Goal: Information Seeking & Learning: Learn about a topic

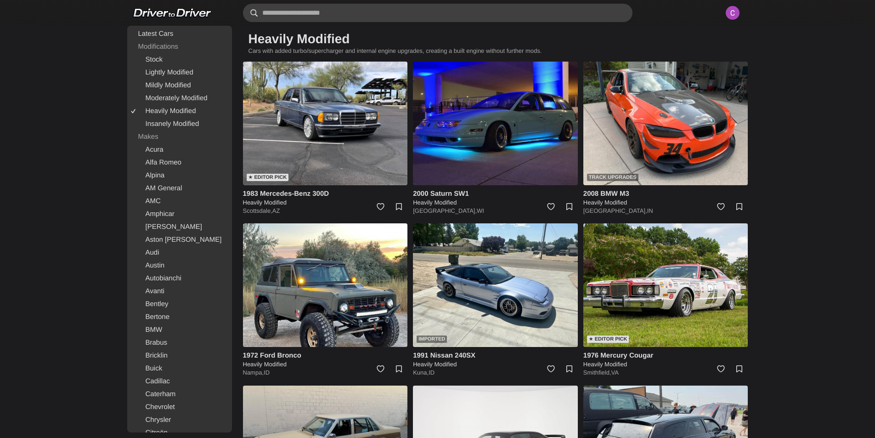
click at [372, 13] on input "text" at bounding box center [438, 13] width 390 height 18
type input "******"
click at [159, 129] on link "Insanely Modified" at bounding box center [179, 124] width 101 height 13
click at [182, 126] on link "Insanely Modified" at bounding box center [179, 124] width 101 height 13
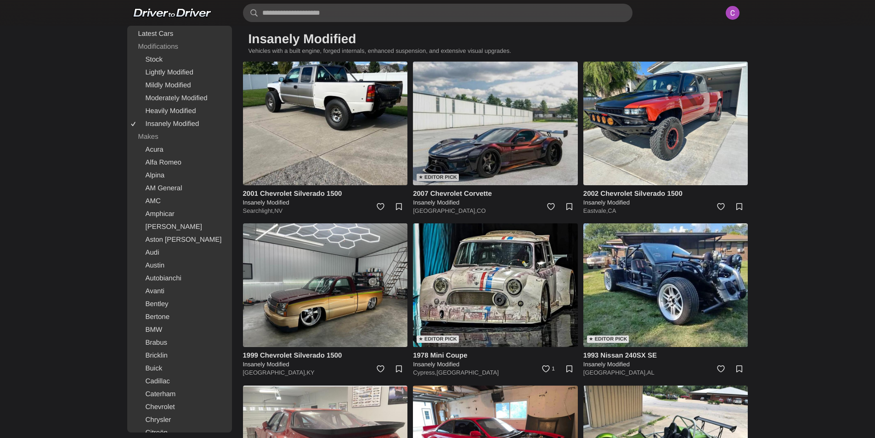
click at [443, 95] on img at bounding box center [495, 124] width 165 height 124
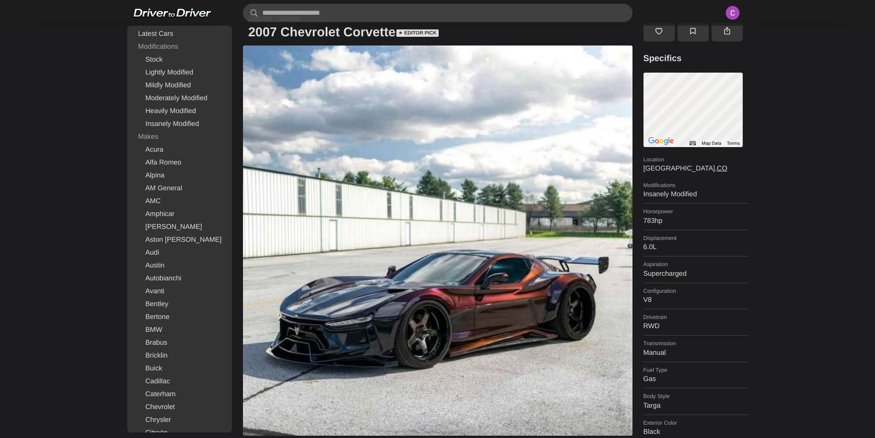
scroll to position [138, 0]
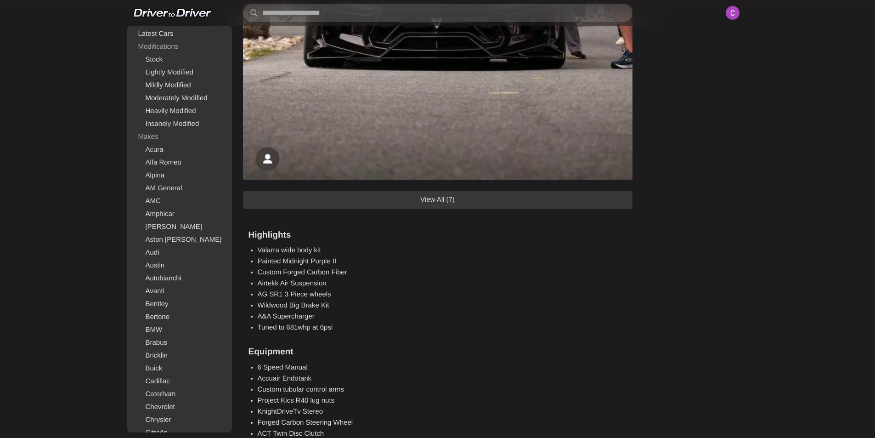
click at [508, 201] on link "View All (7)" at bounding box center [438, 200] width 390 height 18
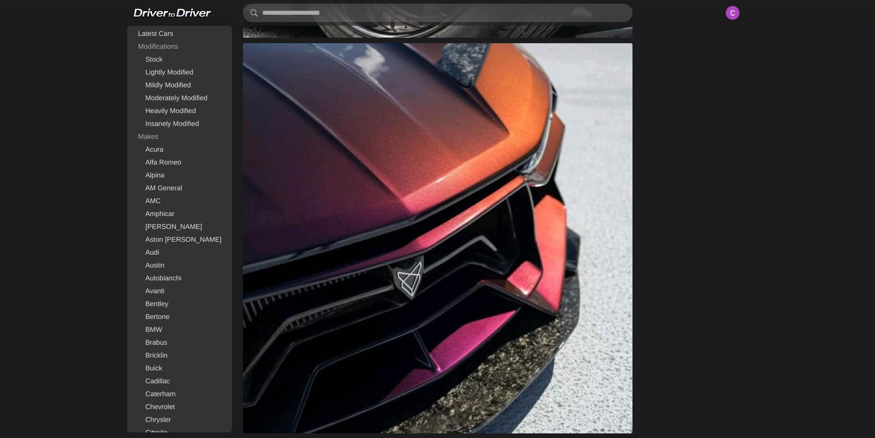
scroll to position [1975, 0]
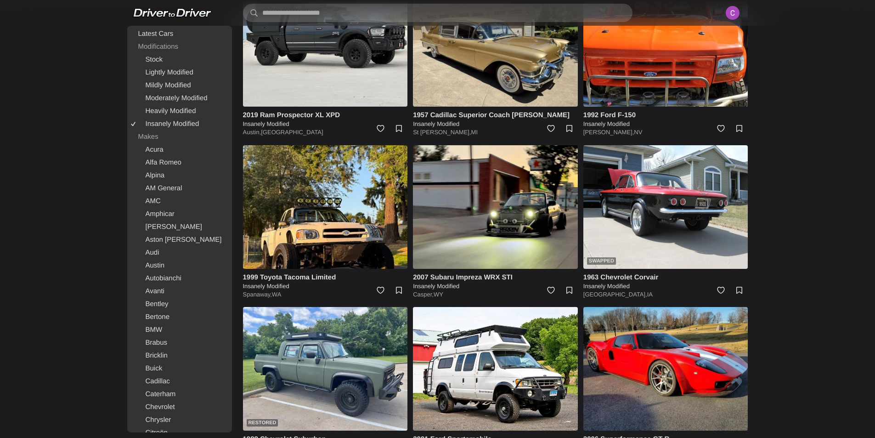
scroll to position [919, 0]
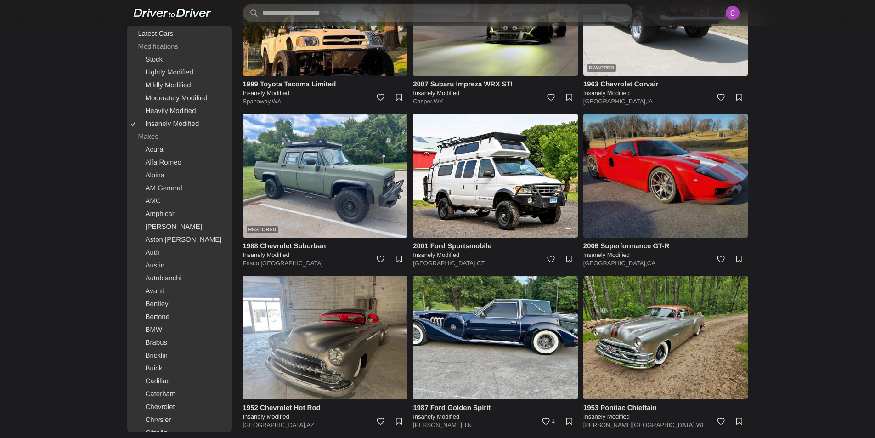
click at [651, 191] on img at bounding box center [665, 176] width 165 height 124
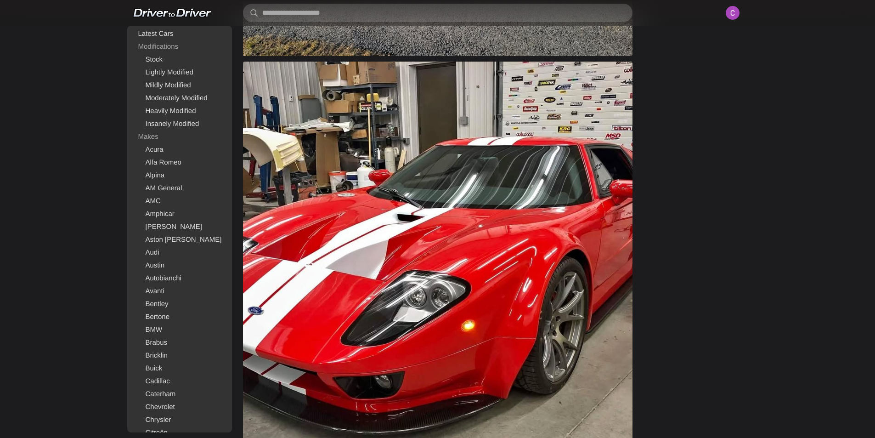
scroll to position [597, 0]
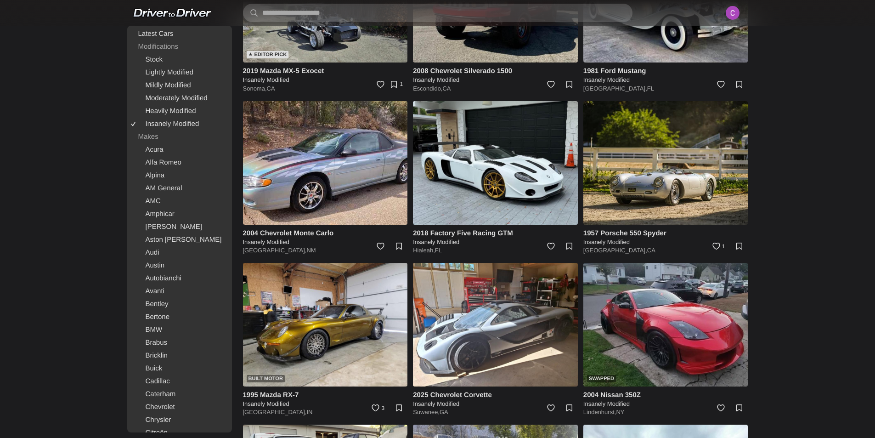
scroll to position [1883, 0]
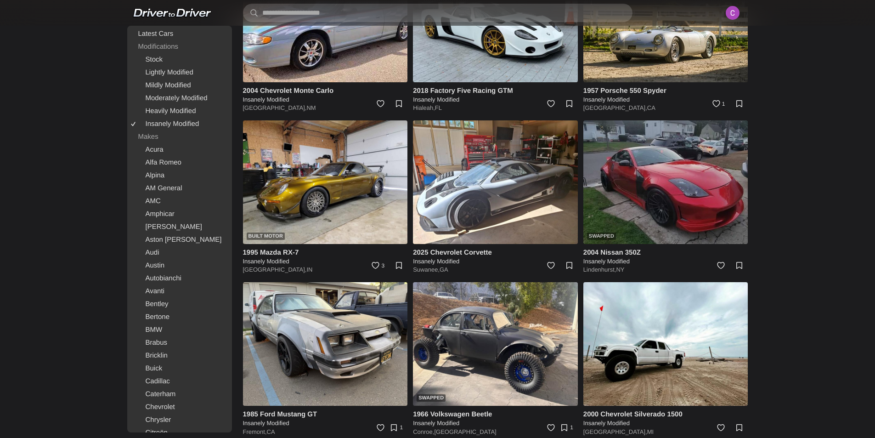
click at [619, 203] on img at bounding box center [665, 182] width 165 height 124
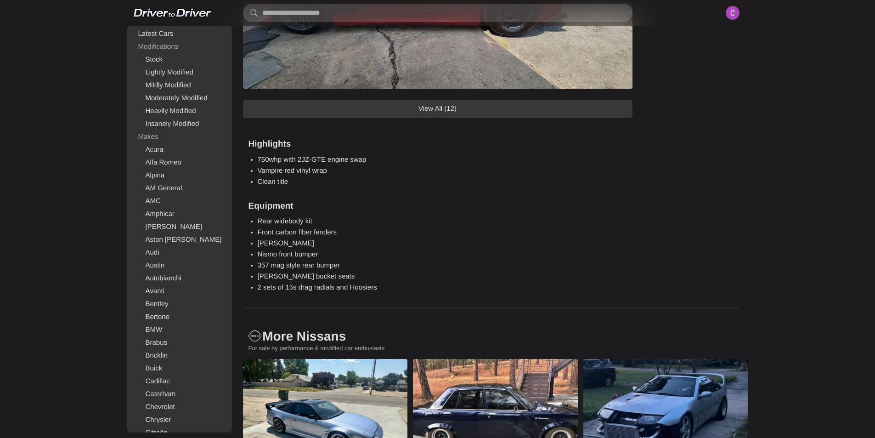
scroll to position [827, 0]
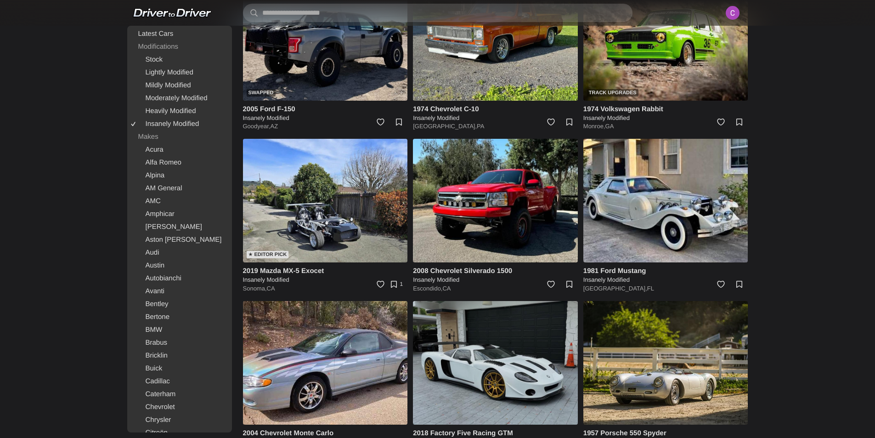
scroll to position [1480, 0]
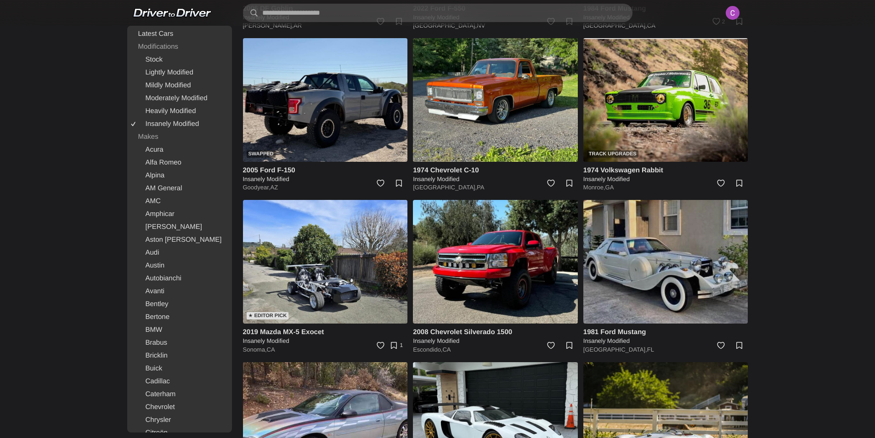
click at [663, 271] on img at bounding box center [665, 262] width 165 height 124
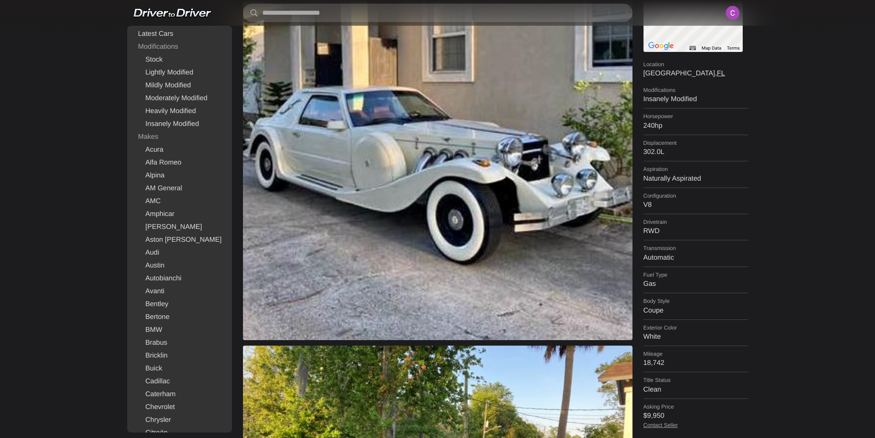
scroll to position [92, 0]
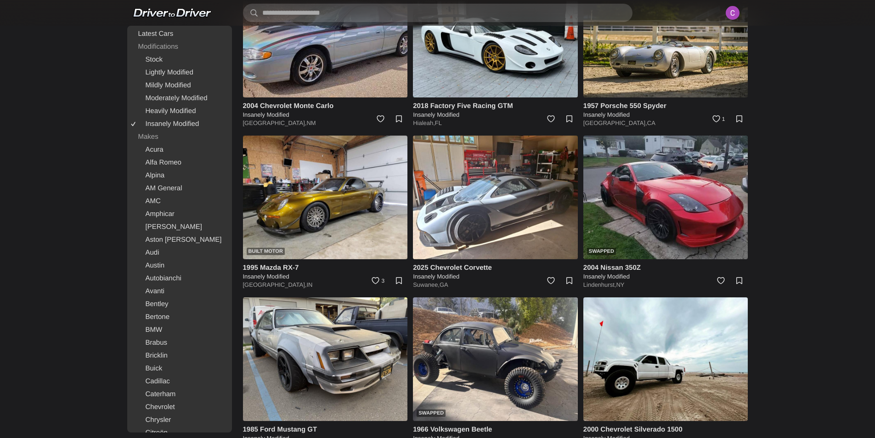
scroll to position [1710, 0]
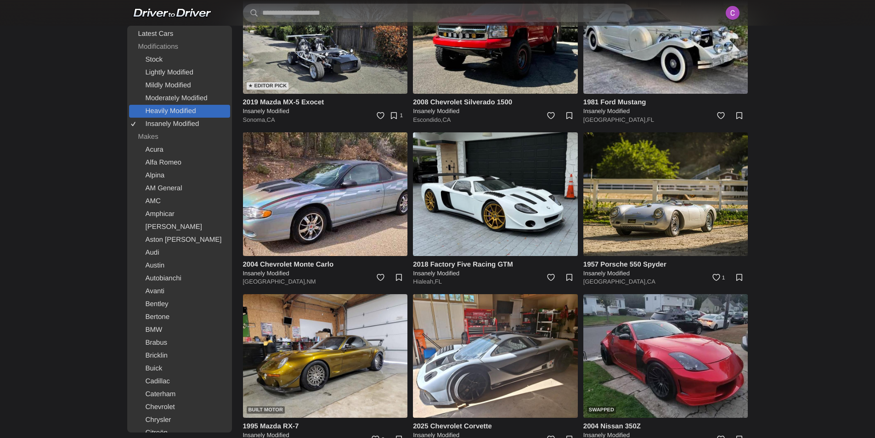
click at [178, 113] on link "Heavily Modified" at bounding box center [179, 111] width 101 height 13
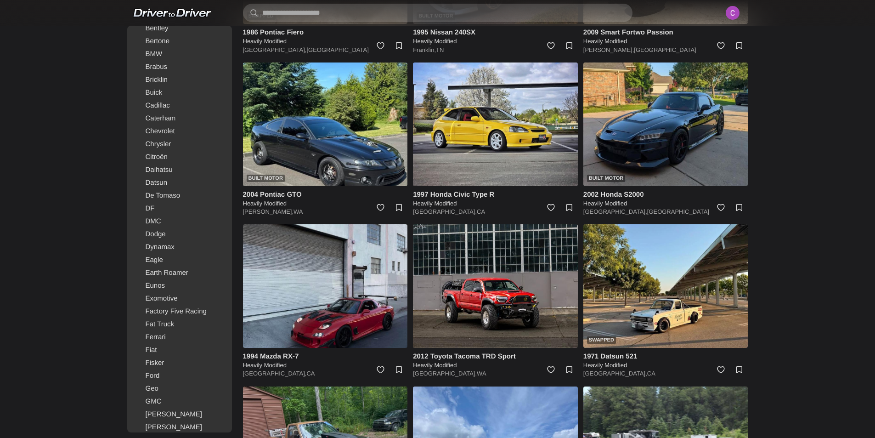
scroll to position [2297, 0]
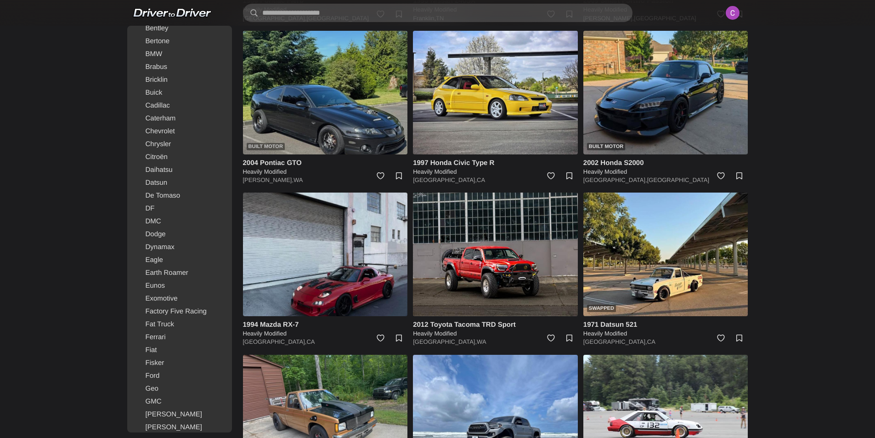
click at [342, 129] on img at bounding box center [325, 93] width 165 height 124
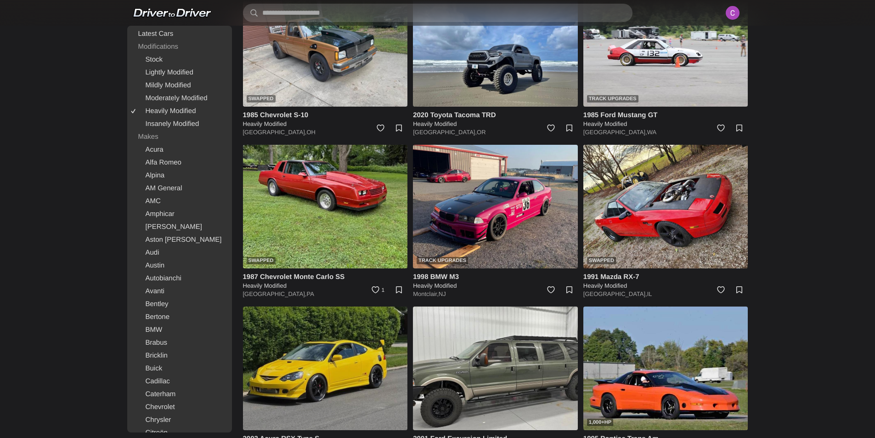
scroll to position [2674, 0]
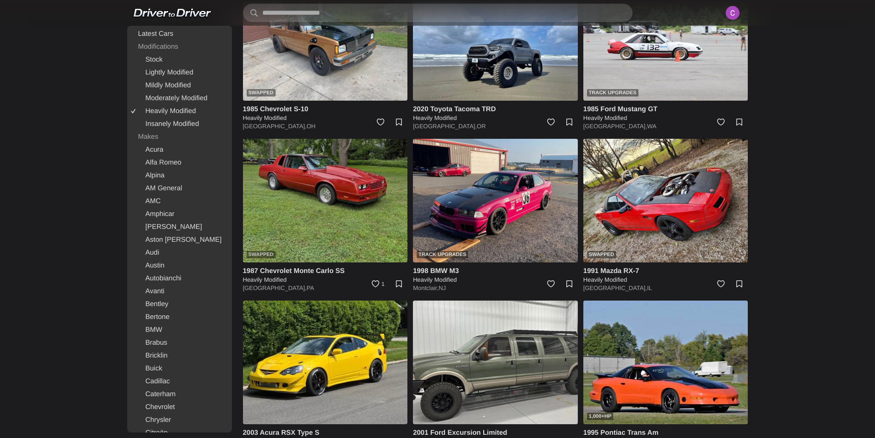
drag, startPoint x: 299, startPoint y: 254, endPoint x: 294, endPoint y: 251, distance: 5.6
click at [294, 251] on img at bounding box center [325, 201] width 165 height 124
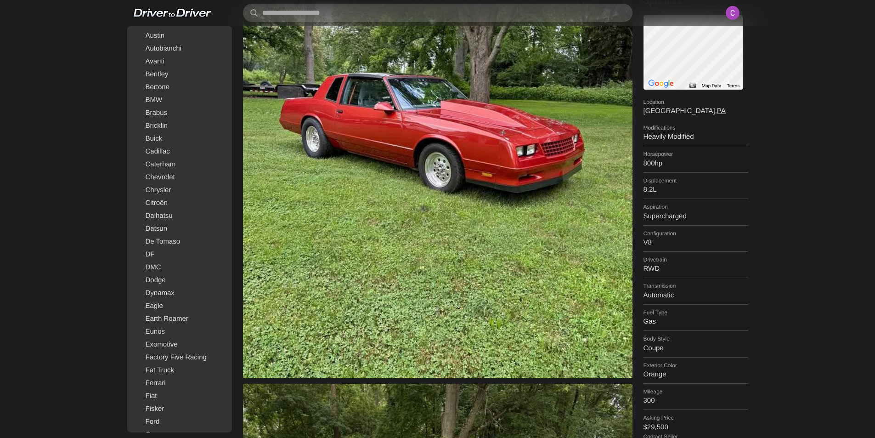
scroll to position [230, 0]
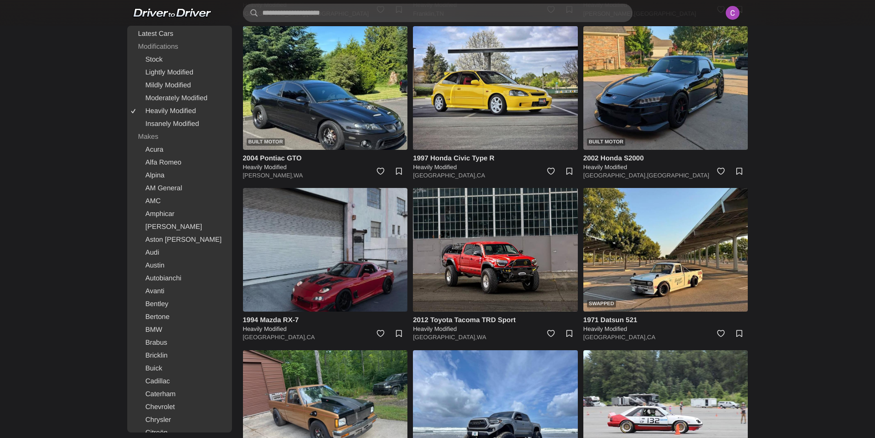
scroll to position [2353, 0]
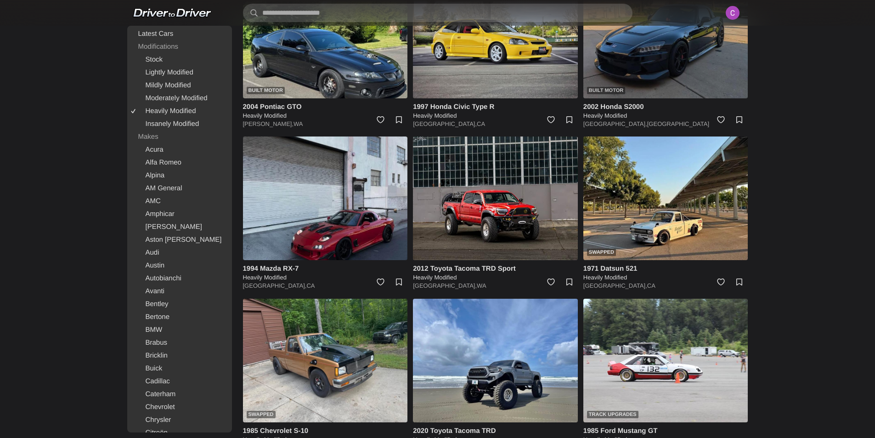
click at [700, 68] on img at bounding box center [665, 37] width 165 height 124
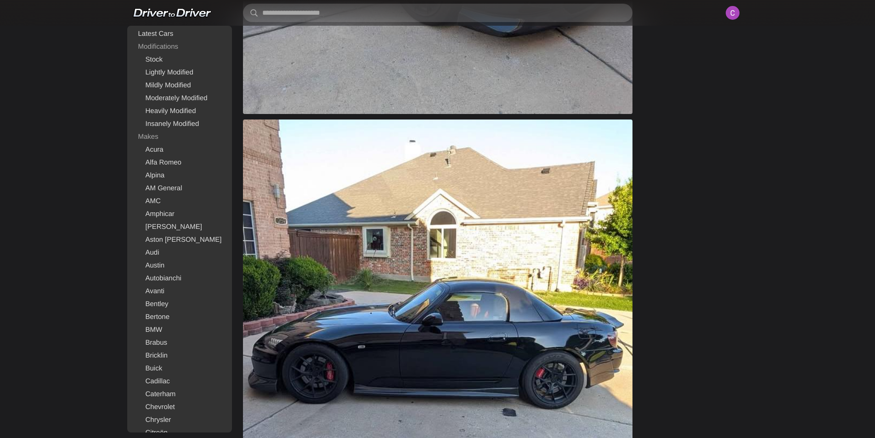
scroll to position [965, 0]
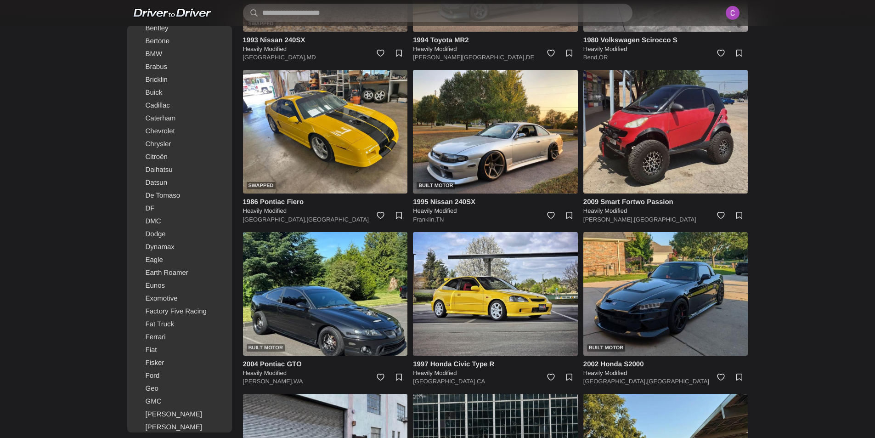
scroll to position [2077, 0]
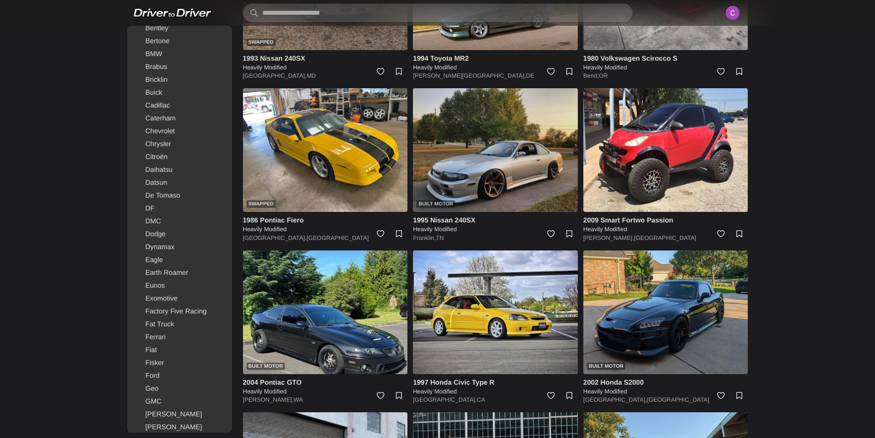
click at [466, 153] on img at bounding box center [495, 150] width 165 height 124
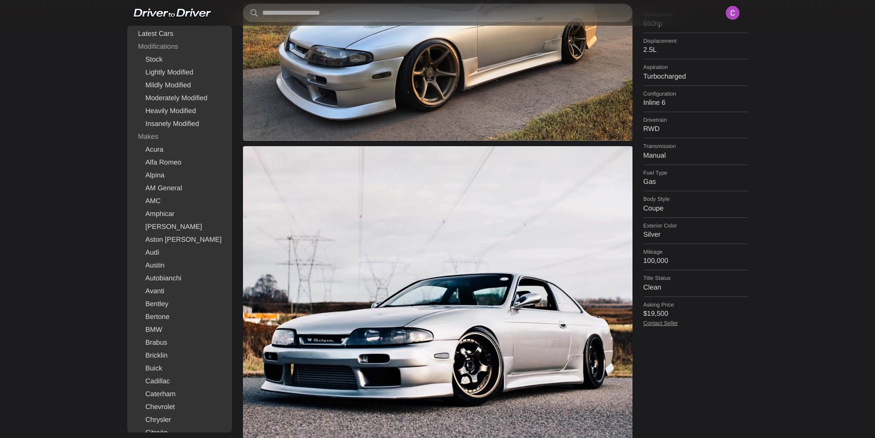
scroll to position [184, 0]
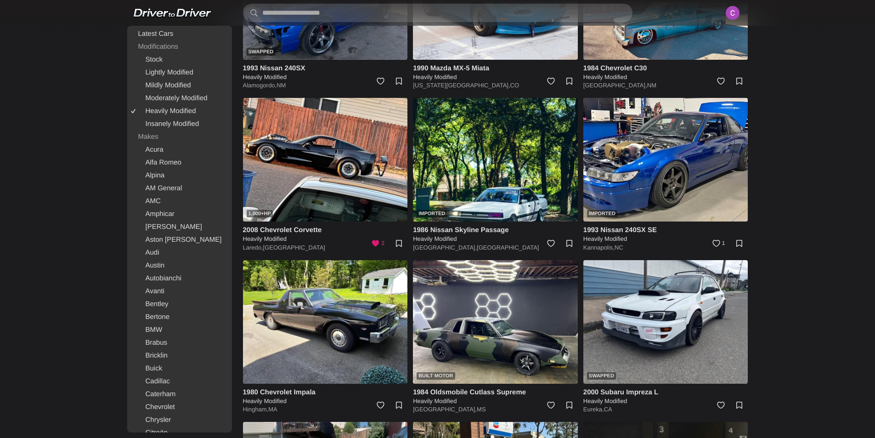
scroll to position [3363, 0]
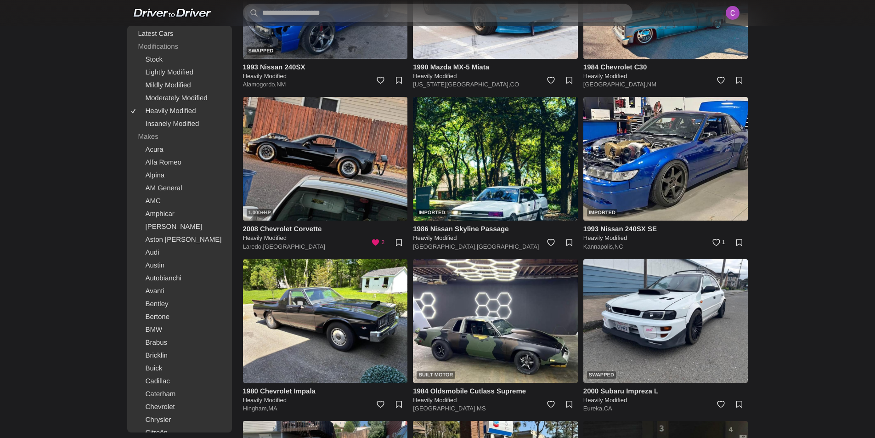
click at [331, 192] on img at bounding box center [325, 159] width 165 height 124
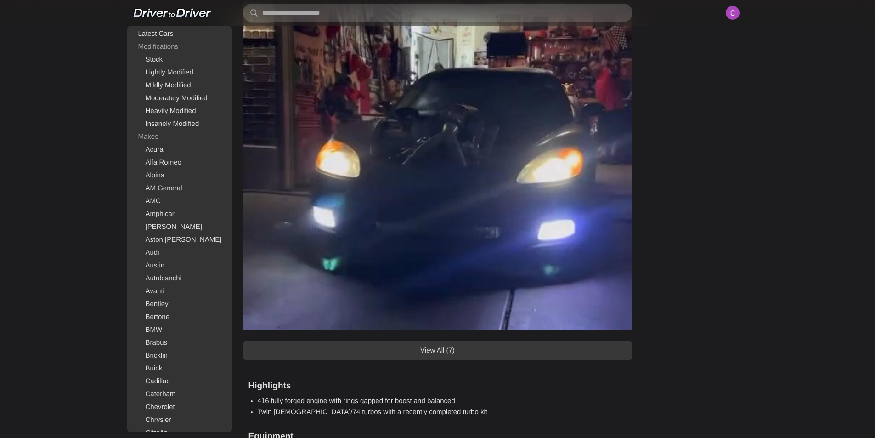
scroll to position [919, 0]
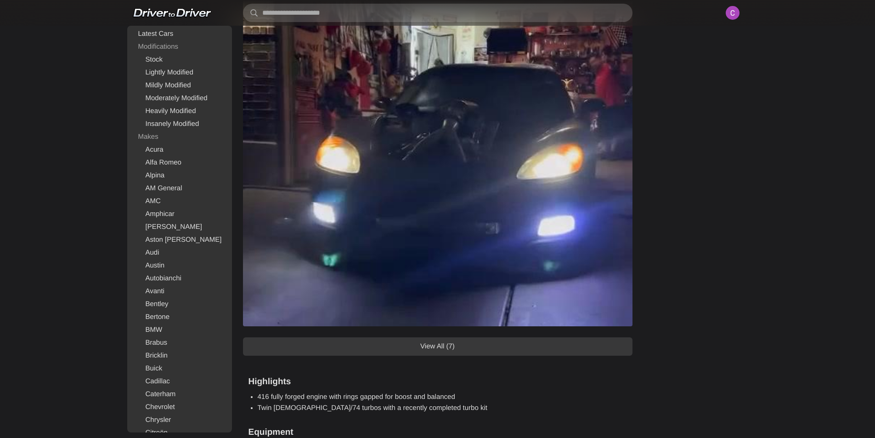
click at [470, 339] on link "View All (7)" at bounding box center [438, 346] width 390 height 18
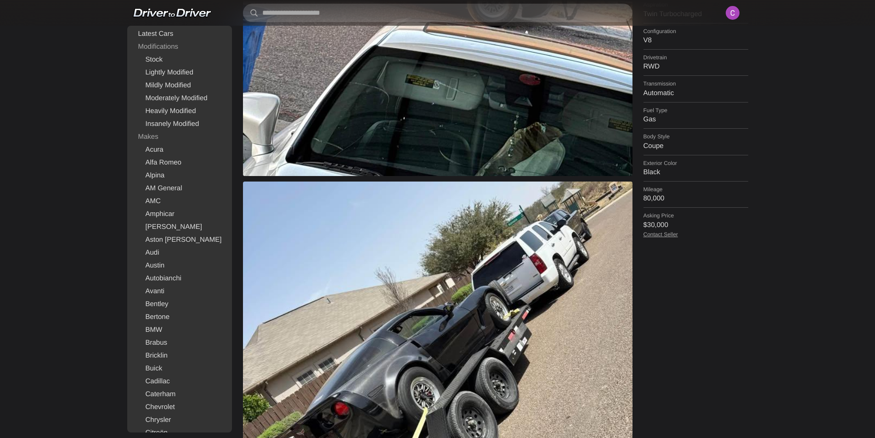
scroll to position [92, 0]
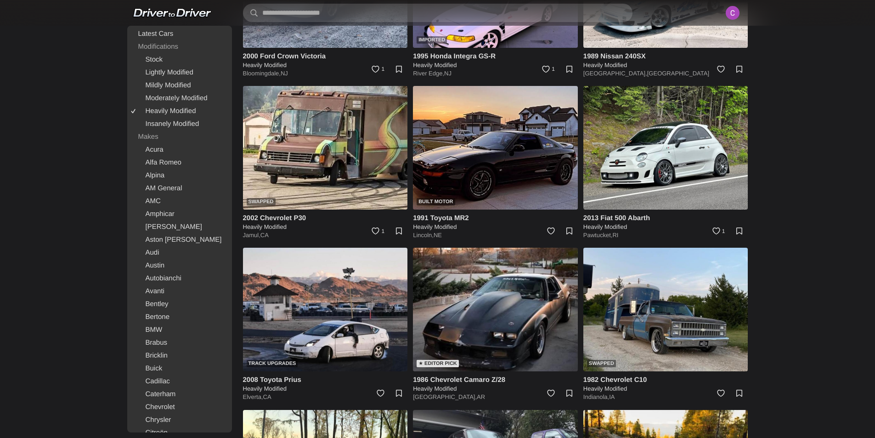
scroll to position [1250, 0]
